Goal: Information Seeking & Learning: Find specific fact

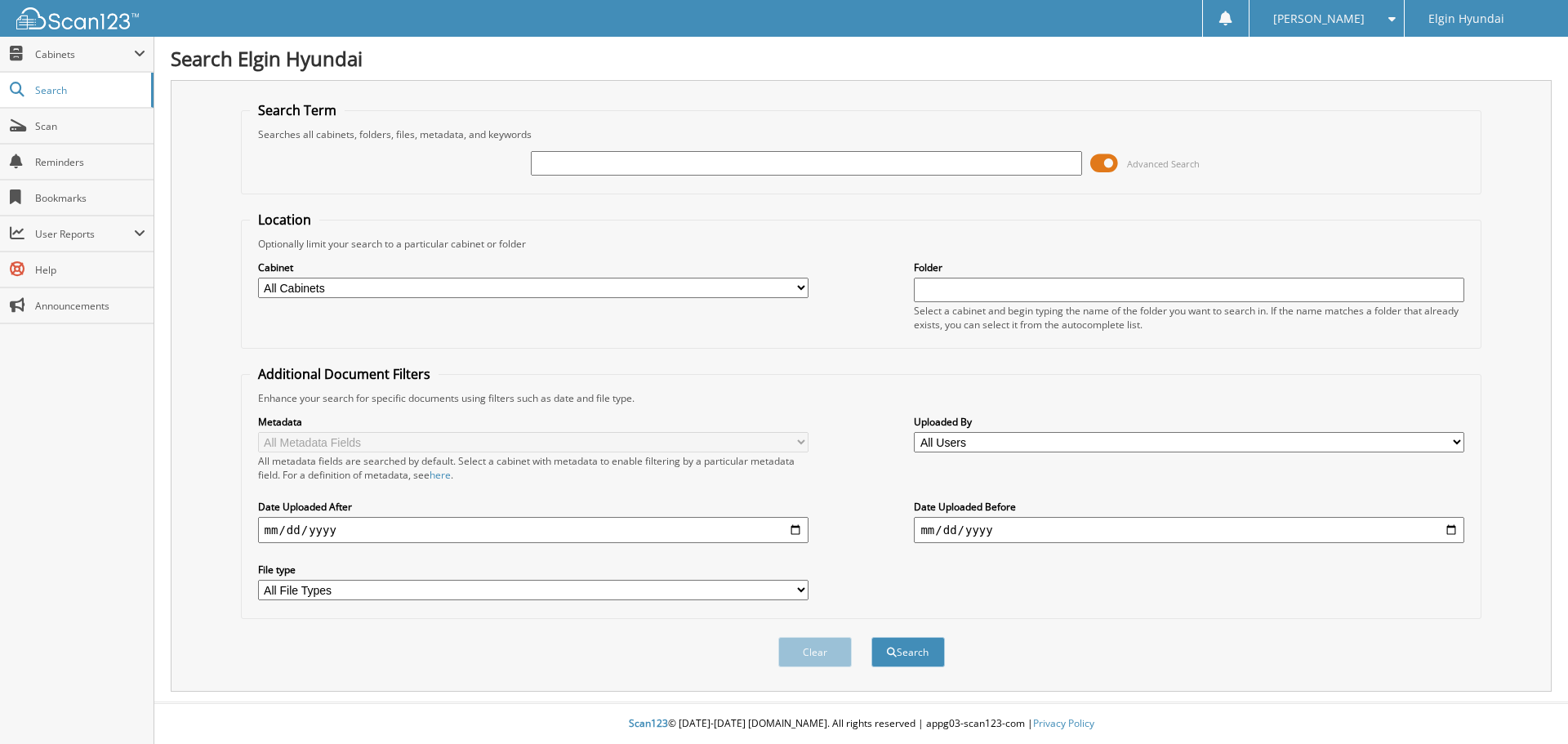
click at [614, 170] on input "text" at bounding box center [805, 163] width 550 height 25
type input "H16283"
click at [643, 95] on div "Search Term Searches all cabinets, folders, files, metadata, and keywords H1628…" at bounding box center [860, 386] width 1380 height 612
click at [901, 663] on button "Search" at bounding box center [908, 651] width 74 height 30
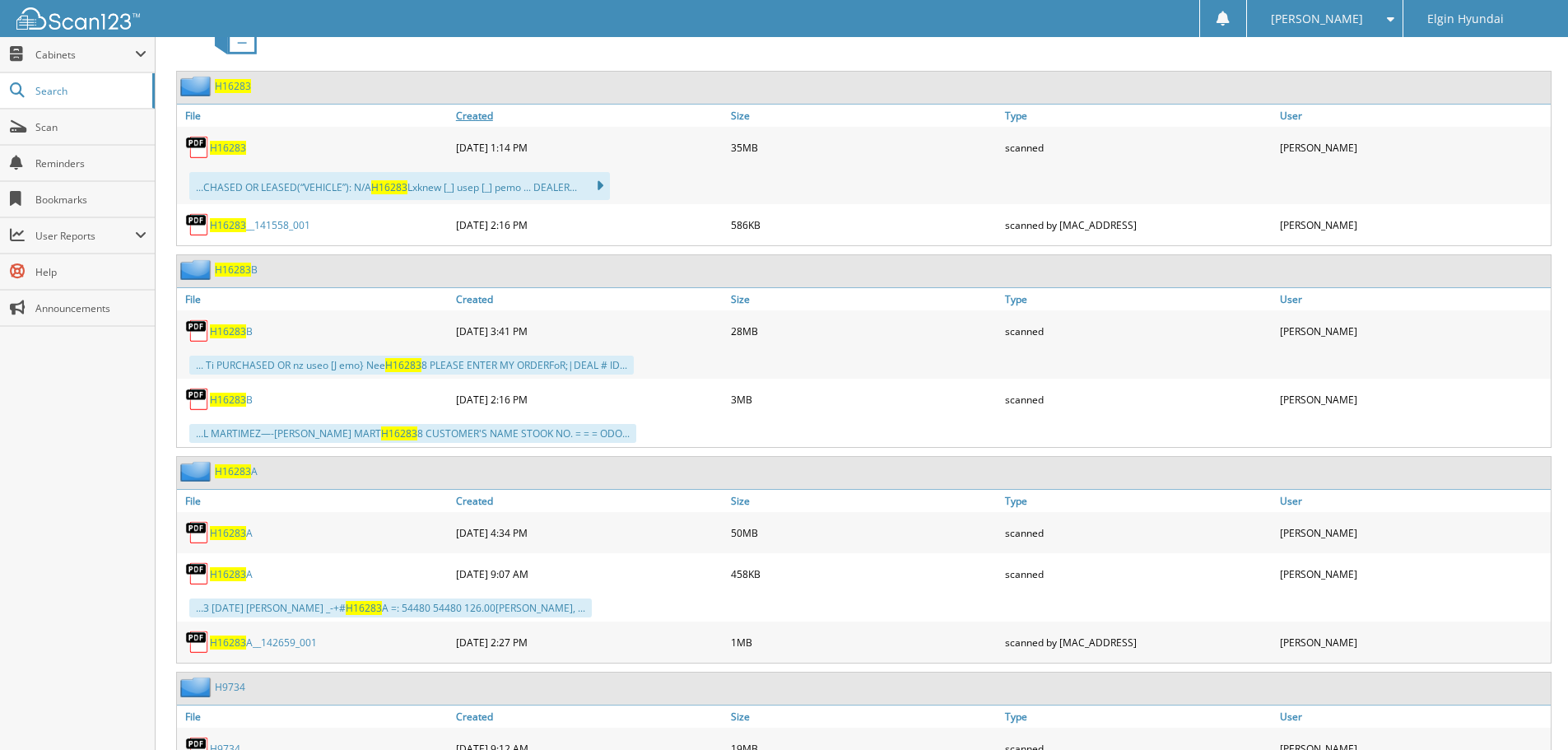
scroll to position [768, 0]
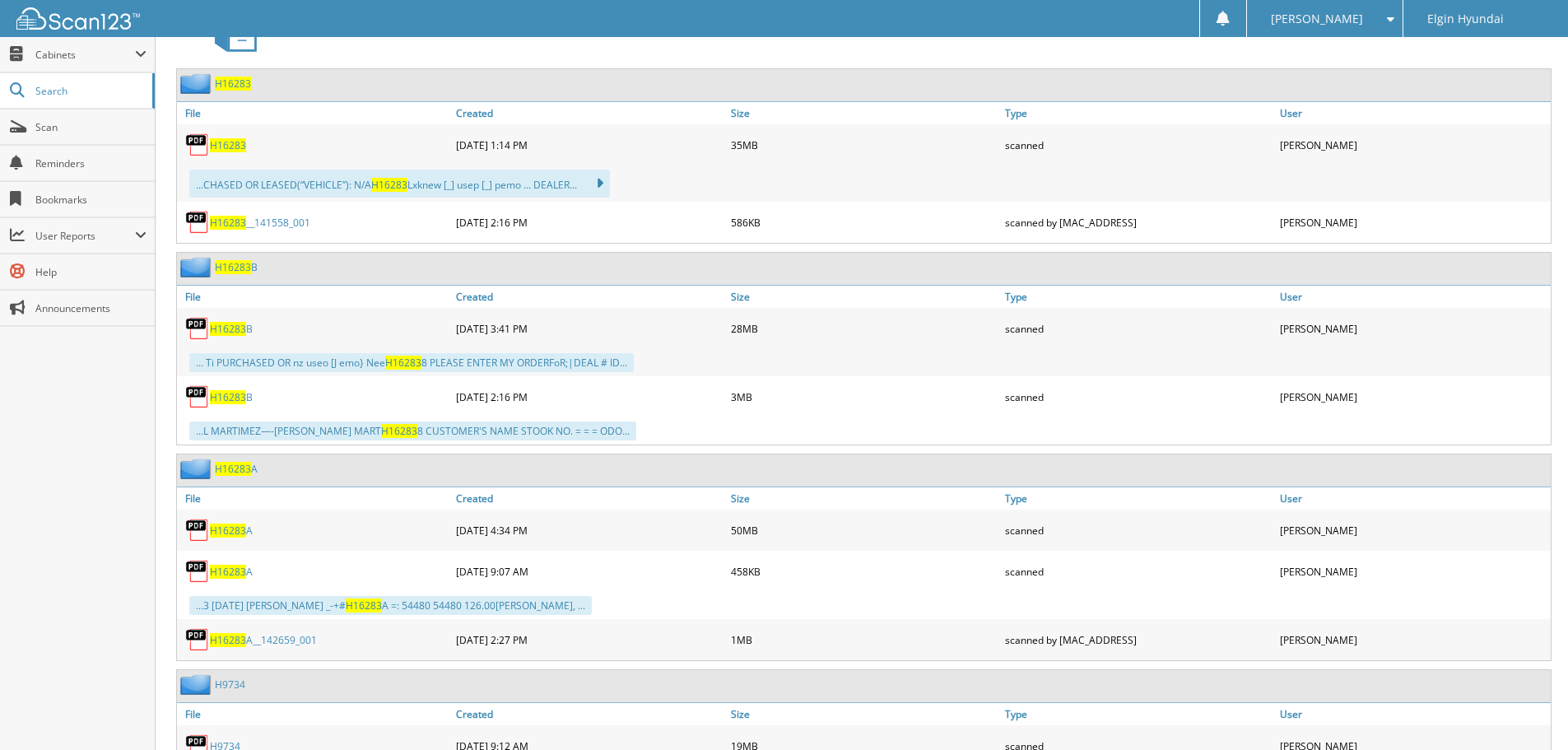
click at [229, 154] on div "H16283" at bounding box center [314, 145] width 275 height 33
click at [232, 149] on span "H16283" at bounding box center [228, 145] width 36 height 14
